Goal: Task Accomplishment & Management: Complete application form

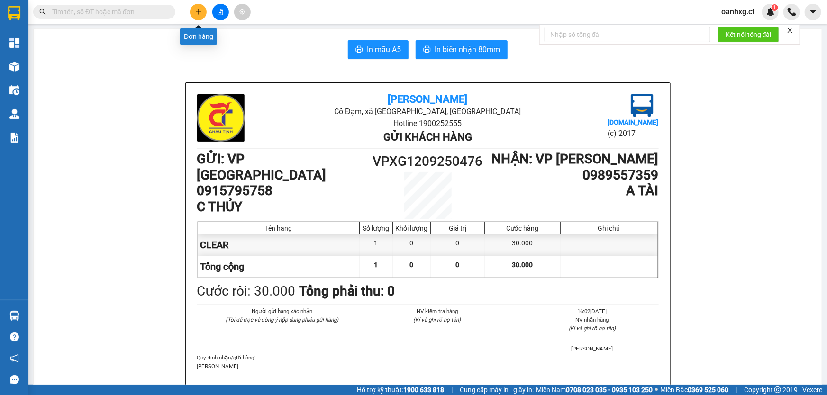
click at [197, 9] on icon "plus" at bounding box center [198, 12] width 7 height 7
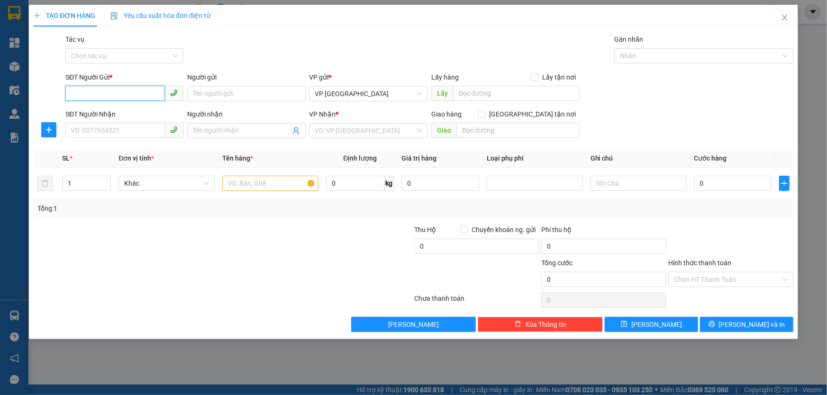
click at [131, 90] on input "SĐT Người Gửi *" at bounding box center [114, 93] width 99 height 15
type input "0"
type input "0394562737"
click at [123, 133] on input "SĐT Người Nhận" at bounding box center [114, 130] width 99 height 15
type input "0932227974"
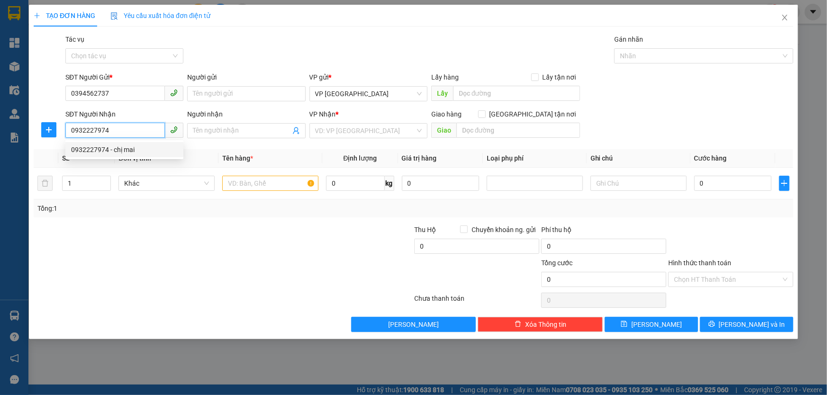
click at [132, 148] on div "0932227974 - chị mai" at bounding box center [124, 149] width 107 height 10
type input "chị mai"
type input "'"
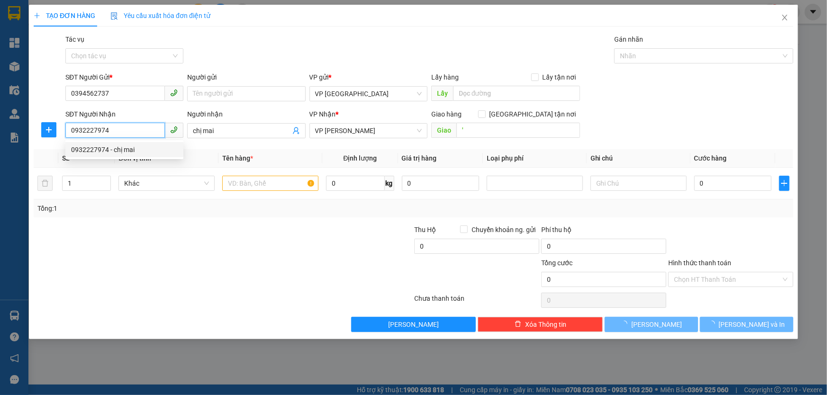
type input "240.000"
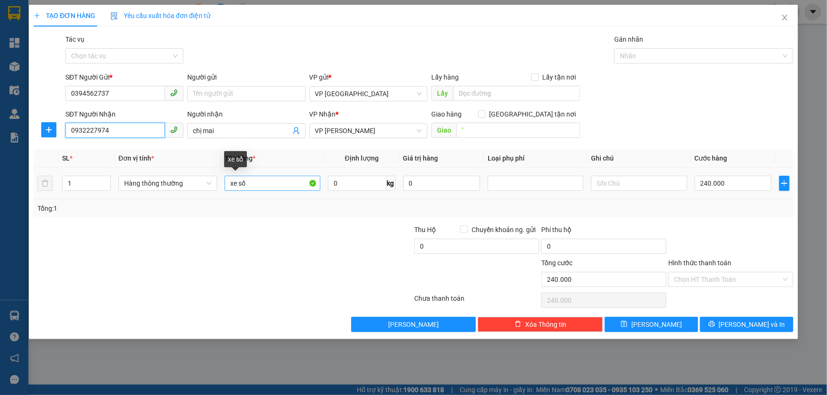
type input "0932227974"
click at [262, 179] on input "xe số" at bounding box center [273, 183] width 96 height 15
type input "x"
type input "1 BỌC CHĂN"
click at [754, 184] on input "240.000" at bounding box center [733, 183] width 77 height 15
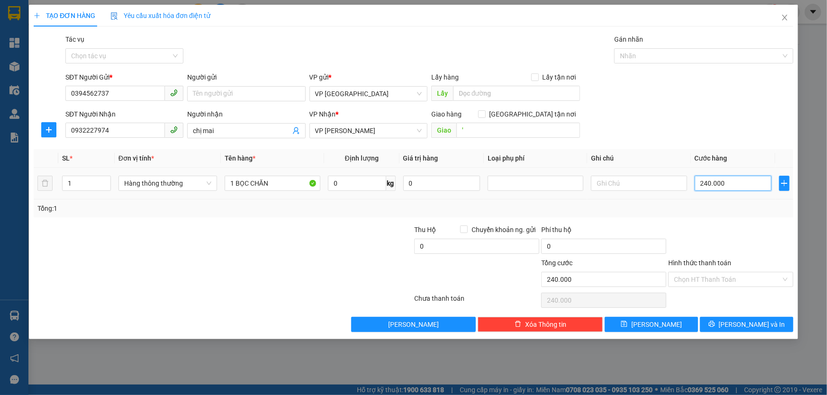
type input "0"
type input "4"
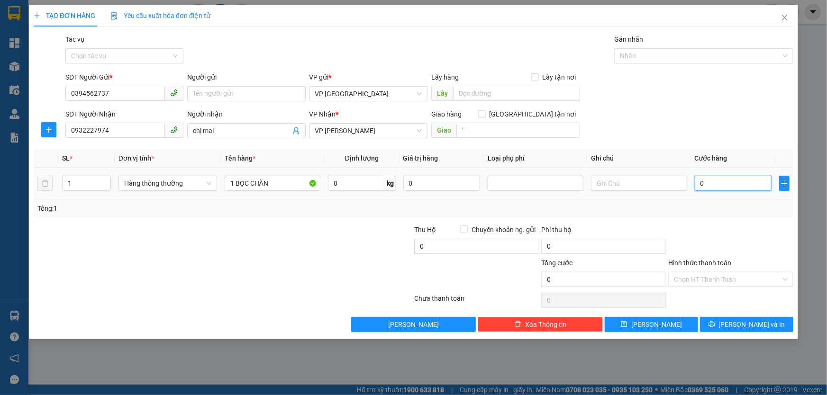
type input "04"
type input "40"
type input "040"
type input "40.000"
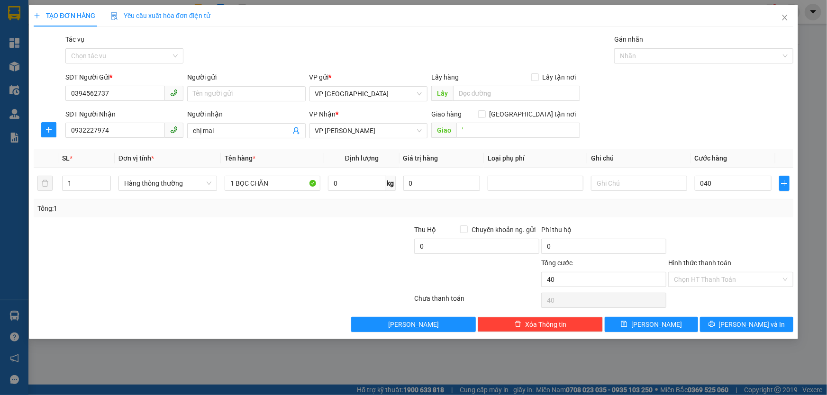
type input "40.000"
click at [746, 235] on div at bounding box center [730, 241] width 127 height 33
click at [712, 275] on input "Hình thức thanh toán" at bounding box center [727, 279] width 107 height 14
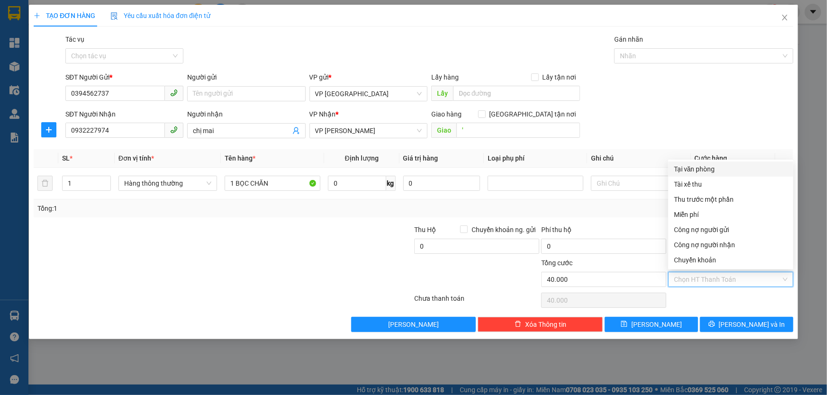
click at [695, 167] on div "Tại văn phòng" at bounding box center [731, 169] width 114 height 10
type input "0"
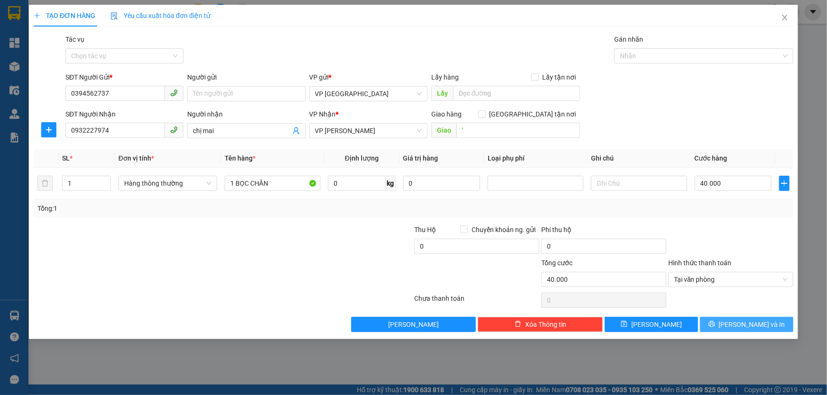
click at [728, 319] on button "[PERSON_NAME] và In" at bounding box center [746, 324] width 93 height 15
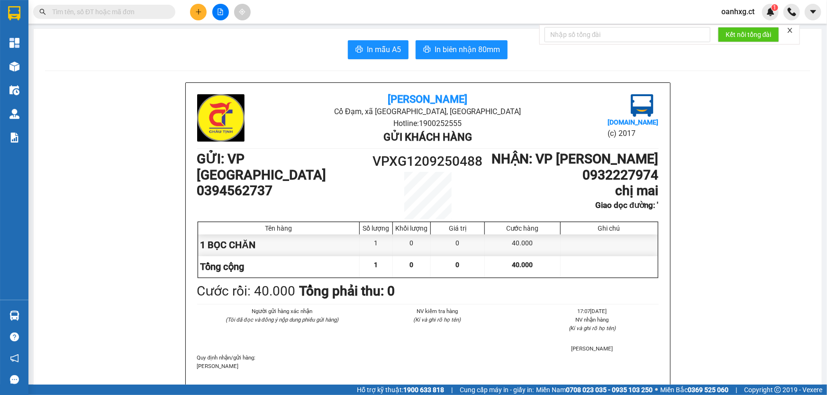
click at [382, 42] on button "In mẫu A5" at bounding box center [378, 49] width 61 height 19
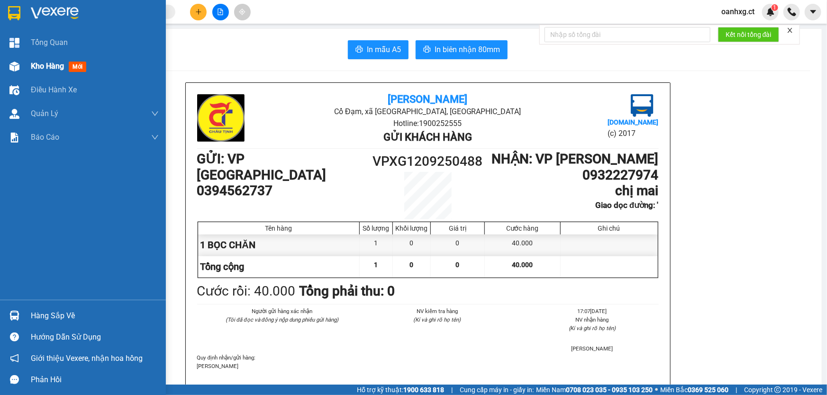
click at [44, 64] on span "Kho hàng" at bounding box center [47, 66] width 33 height 9
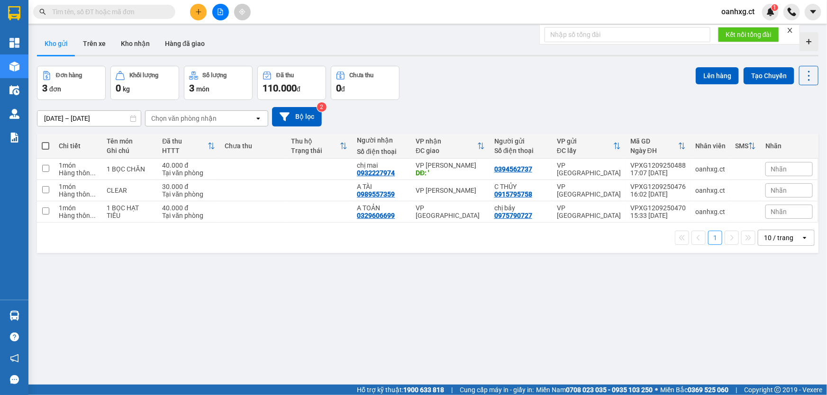
click at [196, 9] on icon "plus" at bounding box center [198, 12] width 7 height 7
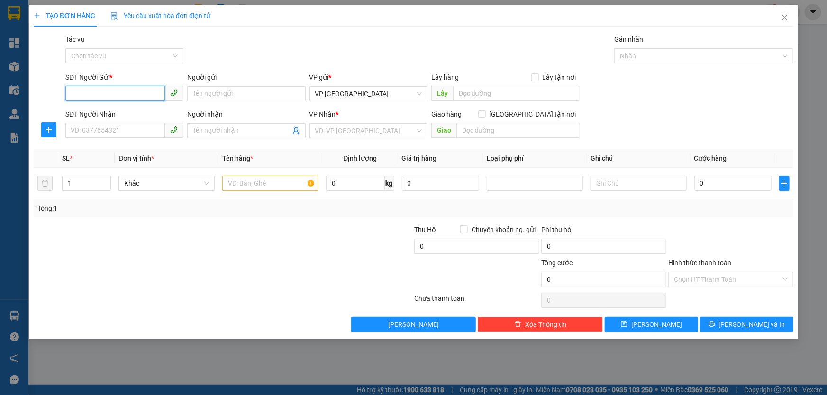
click at [129, 94] on input "SĐT Người Gửi *" at bounding box center [114, 93] width 99 height 15
click at [129, 116] on div "0354815046 - [PERSON_NAME]" at bounding box center [124, 113] width 107 height 10
type input "0354815046"
type input "[PERSON_NAME]"
type input "0703384980"
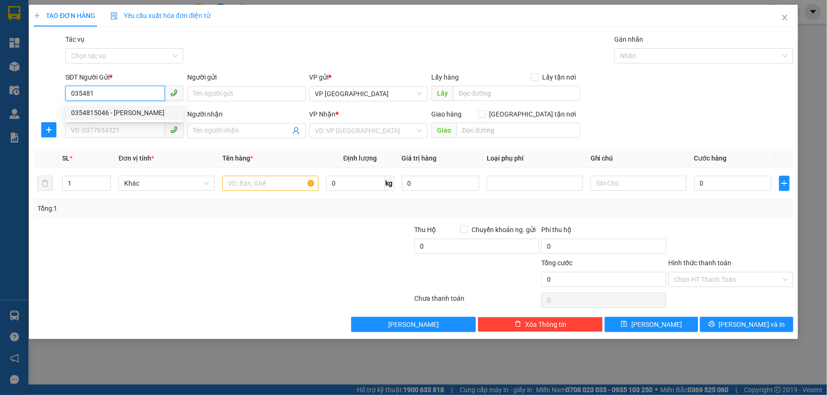
type input "A Thước"
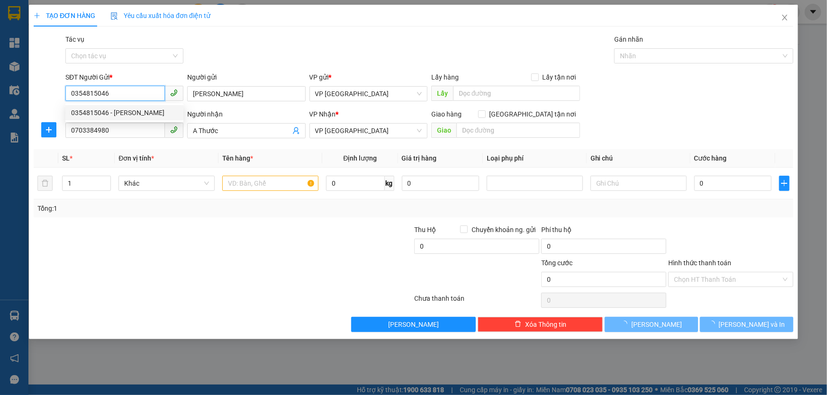
type input "50.000"
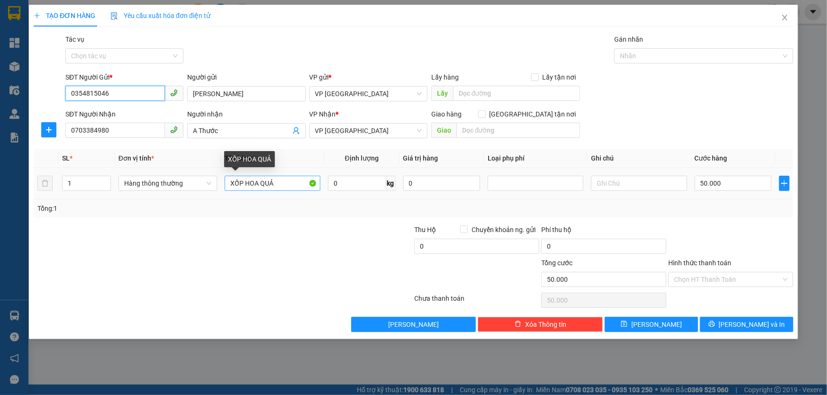
type input "0354815046"
click at [277, 183] on input "XỐP HOA QUẢ" at bounding box center [273, 183] width 96 height 15
type input "X"
type input "XỐP TP KÈM HỒ SƠ"
click at [738, 180] on input "50.000" at bounding box center [733, 183] width 77 height 15
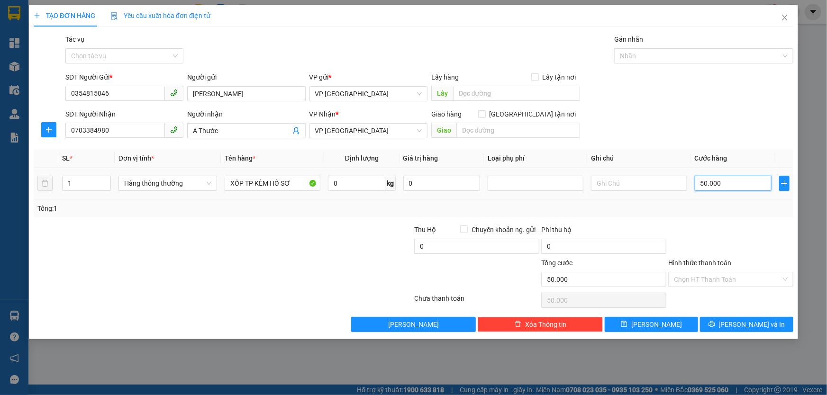
type input "0"
type input "4"
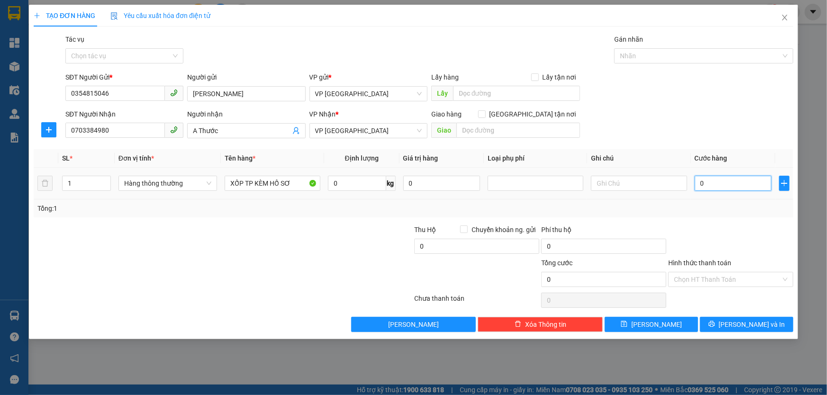
type input "04"
type input "40"
type input "040"
type input "40.000"
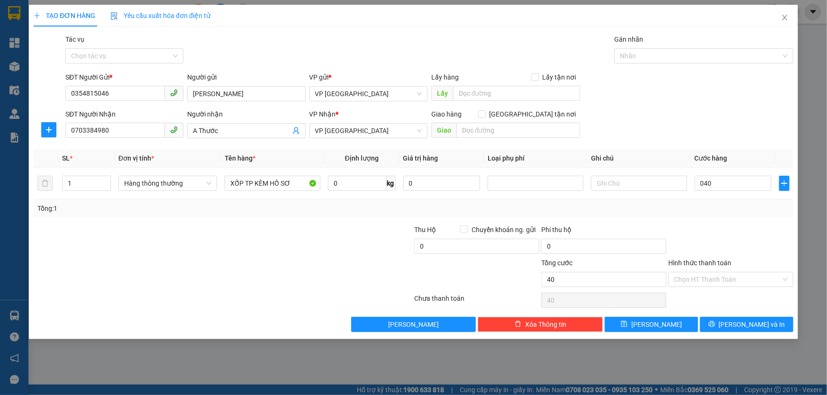
type input "40.000"
click at [720, 209] on div "Tổng: 1" at bounding box center [413, 208] width 752 height 10
click at [737, 277] on input "Hình thức thanh toán" at bounding box center [727, 279] width 107 height 14
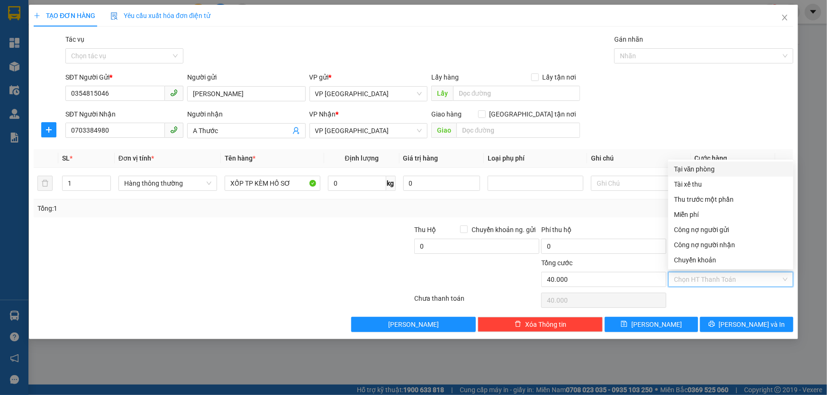
click at [697, 167] on div "Tại văn phòng" at bounding box center [731, 169] width 114 height 10
type input "0"
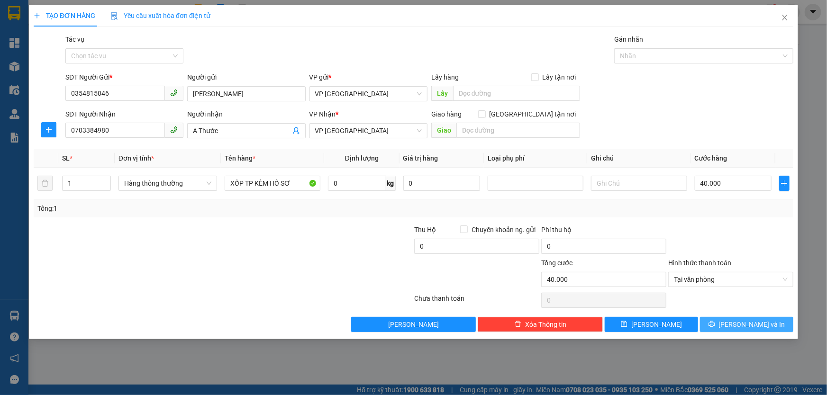
click at [746, 323] on span "[PERSON_NAME] và In" at bounding box center [752, 324] width 66 height 10
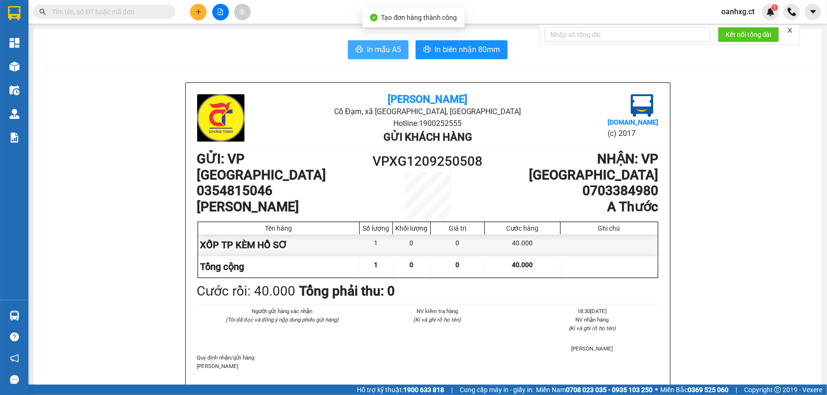
click at [390, 52] on span "In mẫu A5" at bounding box center [384, 50] width 34 height 12
